Goal: Navigation & Orientation: Find specific page/section

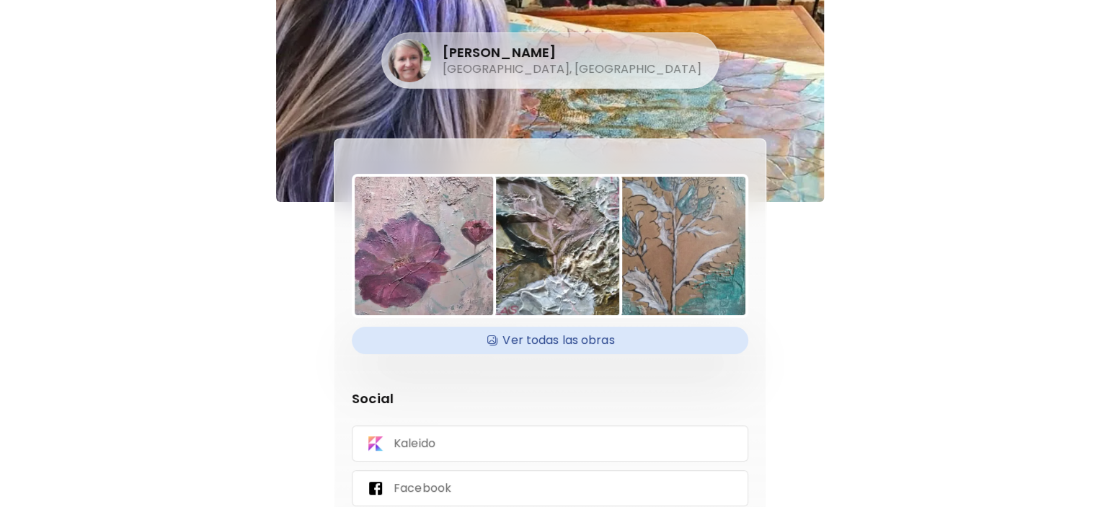
click at [533, 336] on h4 "Ver todas las obras" at bounding box center [550, 341] width 379 height 22
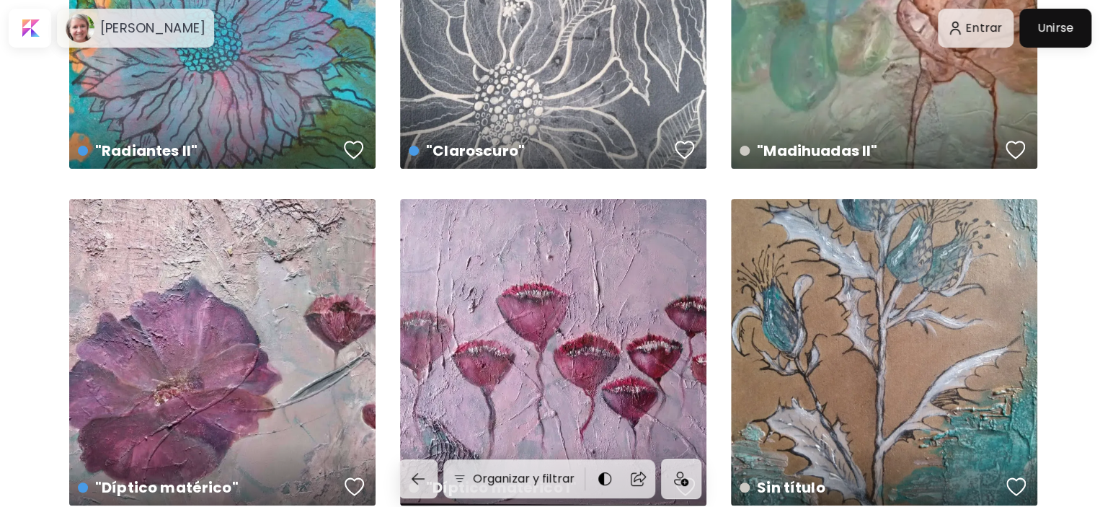
scroll to position [5596, 0]
